Goal: Information Seeking & Learning: Learn about a topic

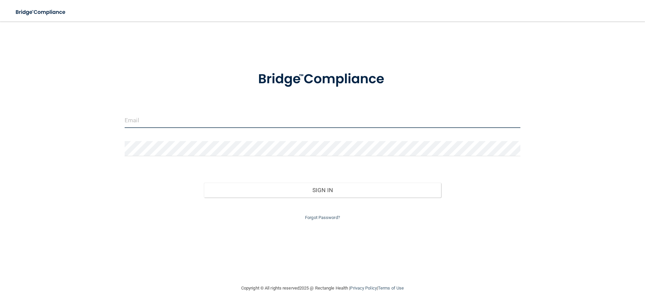
click at [230, 119] on input "email" at bounding box center [323, 120] width 396 height 15
click at [179, 119] on input "email" at bounding box center [323, 120] width 396 height 15
type input "[EMAIL_ADDRESS][DOMAIN_NAME]"
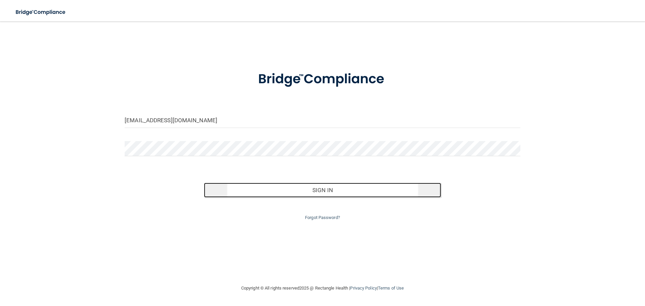
click at [321, 191] on button "Sign In" at bounding box center [322, 190] width 237 height 15
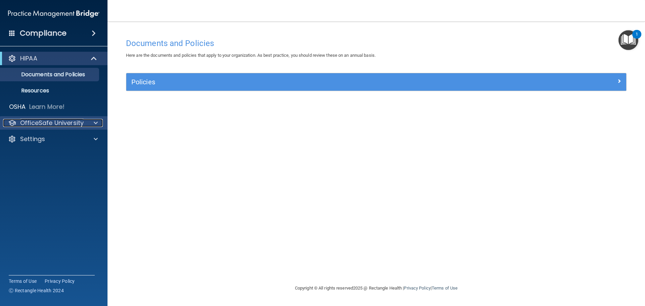
click at [95, 121] on span at bounding box center [96, 123] width 4 height 8
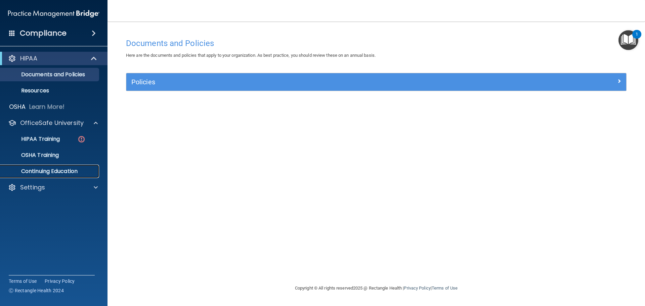
click at [75, 175] on link "Continuing Education" at bounding box center [46, 171] width 106 height 13
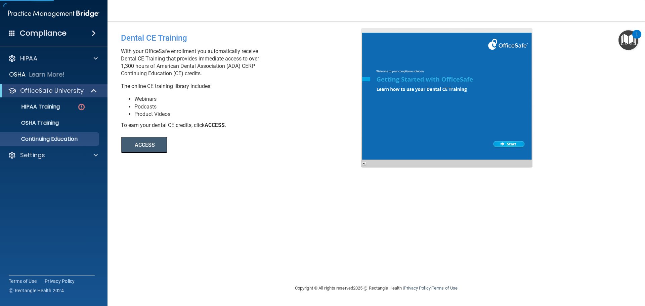
click at [138, 154] on div "Dental CE Training With your OfficeSafe enrollment you automatically receive De…" at bounding box center [376, 152] width 510 height 249
click at [148, 146] on button "ACCESS" at bounding box center [144, 145] width 46 height 16
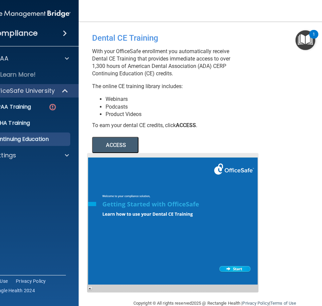
click at [126, 149] on button "ACCESS" at bounding box center [115, 145] width 46 height 16
